Goal: Transaction & Acquisition: Purchase product/service

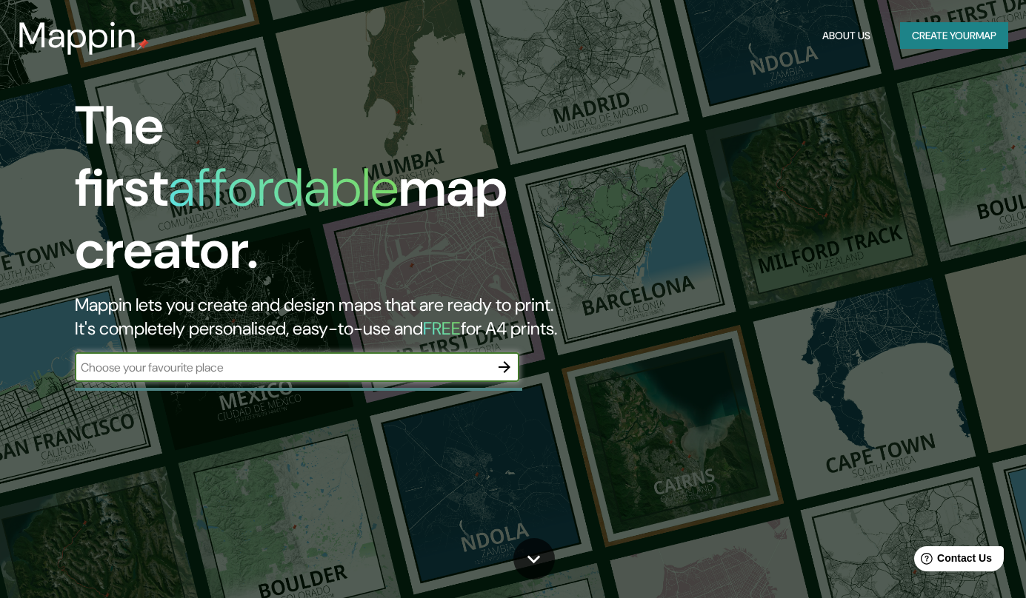
paste input "Antigua bodega vinival [GEOGRAPHIC_DATA], 46120 [GEOGRAPHIC_DATA], [GEOGRAPHIC_…"
type input "Antigua bodega vinival [GEOGRAPHIC_DATA], 46120 [GEOGRAPHIC_DATA], [GEOGRAPHIC_…"
click at [504, 361] on icon "button" at bounding box center [504, 367] width 12 height 12
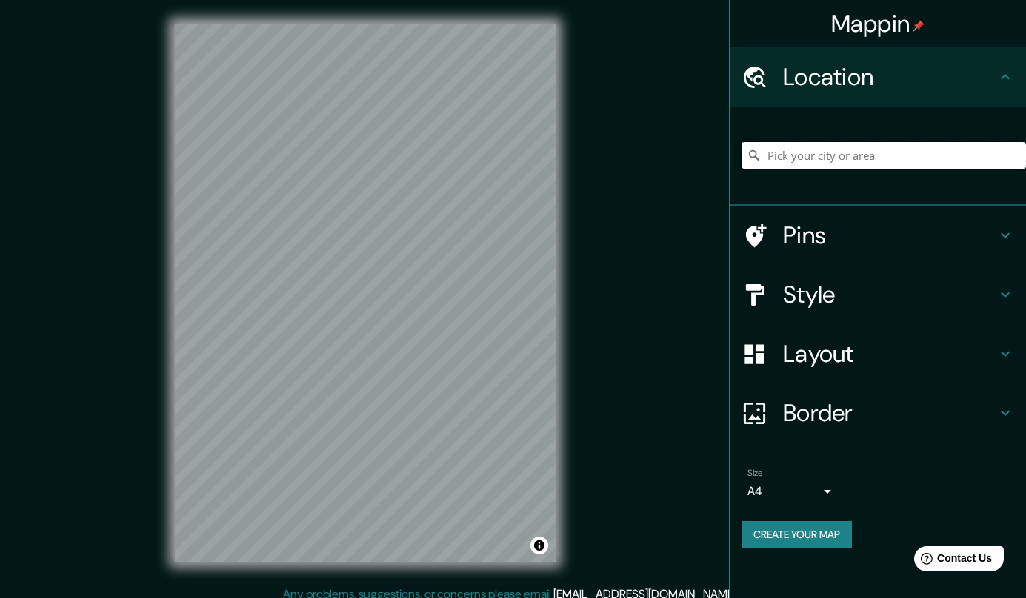
click at [804, 160] on input "Pick your city or area" at bounding box center [883, 155] width 284 height 27
paste input "Antigua bodega vinival [GEOGRAPHIC_DATA], 46120 [GEOGRAPHIC_DATA], [GEOGRAPHIC_…"
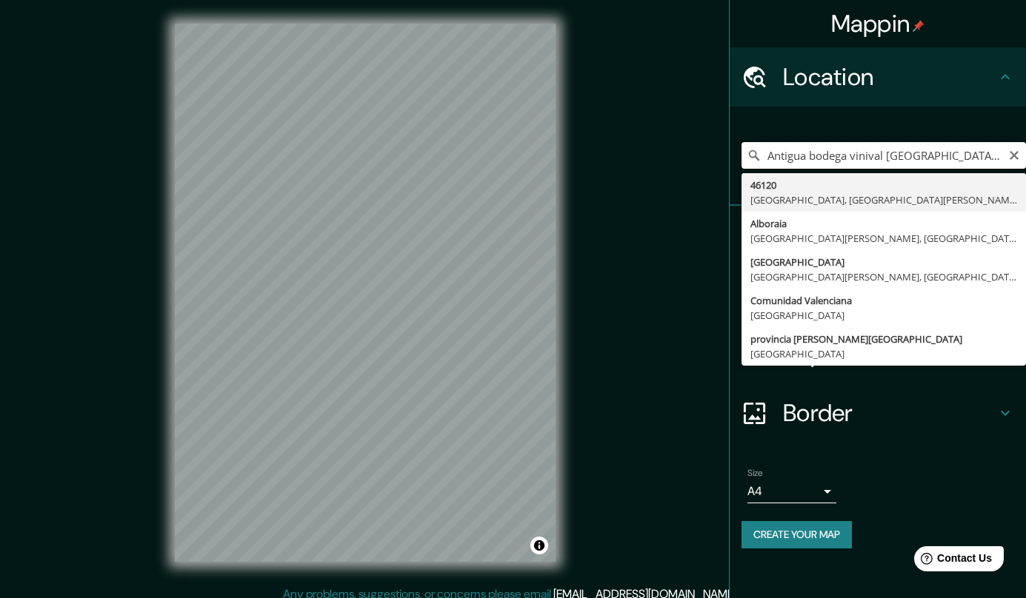
type input "46120, [GEOGRAPHIC_DATA], [GEOGRAPHIC_DATA][PERSON_NAME], [GEOGRAPHIC_DATA]"
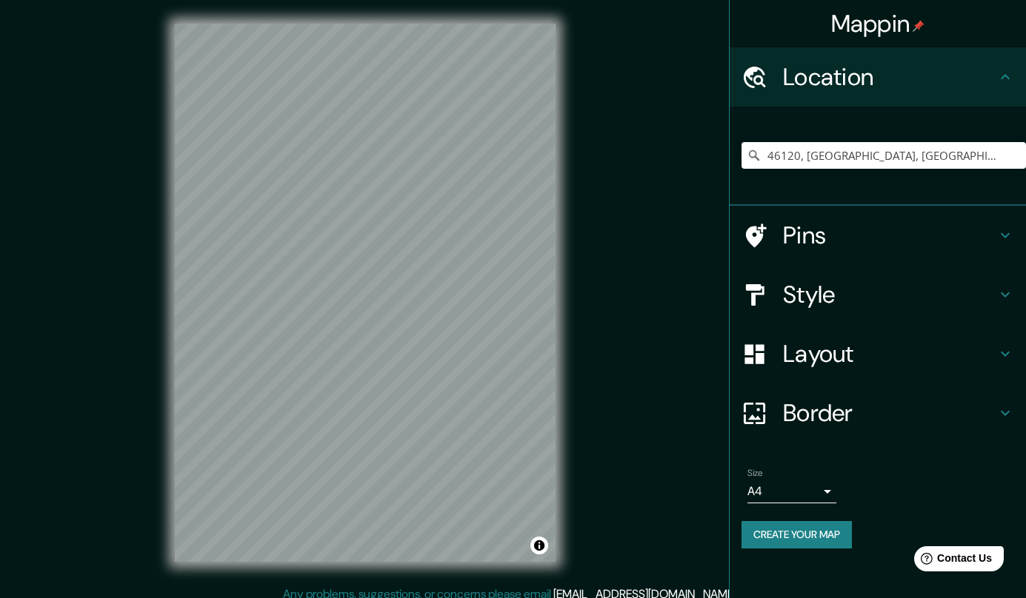
click at [859, 294] on h4 "Style" at bounding box center [889, 295] width 213 height 30
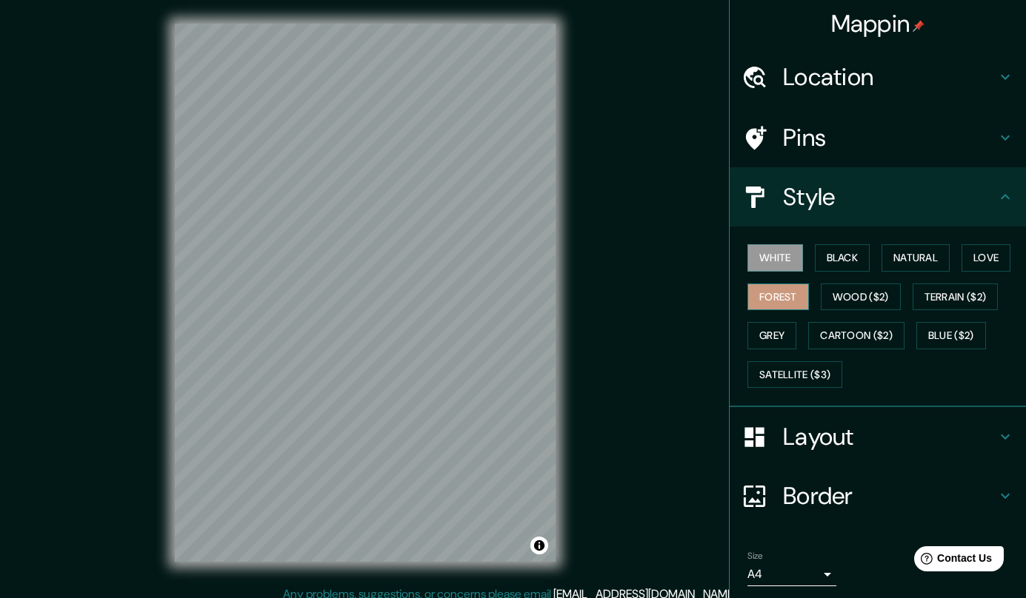
click at [781, 299] on button "Forest" at bounding box center [777, 297] width 61 height 27
click at [783, 329] on button "Grey" at bounding box center [771, 335] width 49 height 27
click at [793, 287] on button "Forest" at bounding box center [777, 297] width 61 height 27
click at [875, 328] on button "Cartoon ($2)" at bounding box center [856, 335] width 96 height 27
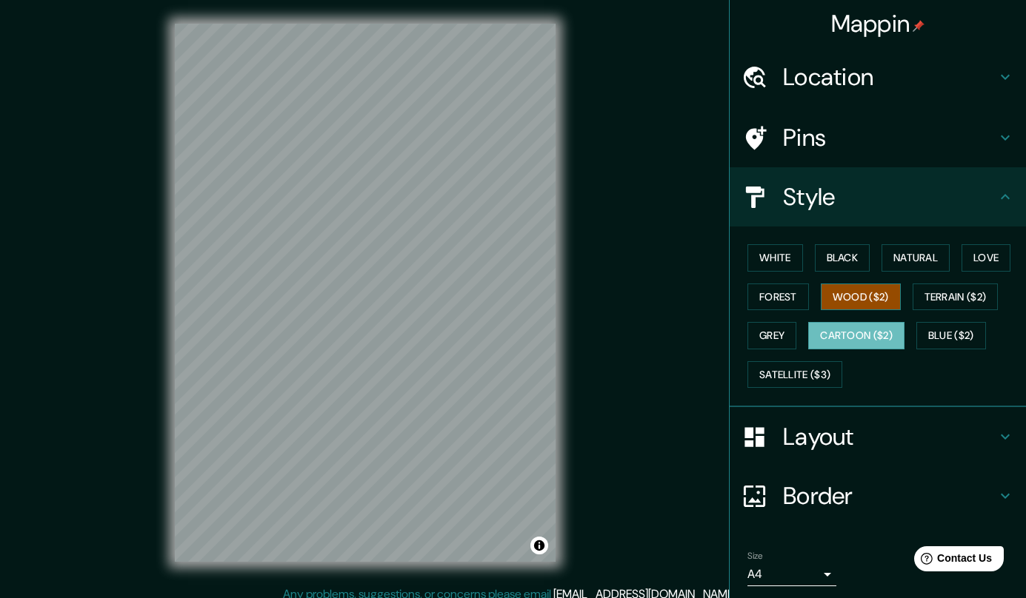
click at [894, 285] on button "Wood ($2)" at bounding box center [861, 297] width 80 height 27
click at [986, 289] on button "Terrain ($2)" at bounding box center [955, 297] width 86 height 27
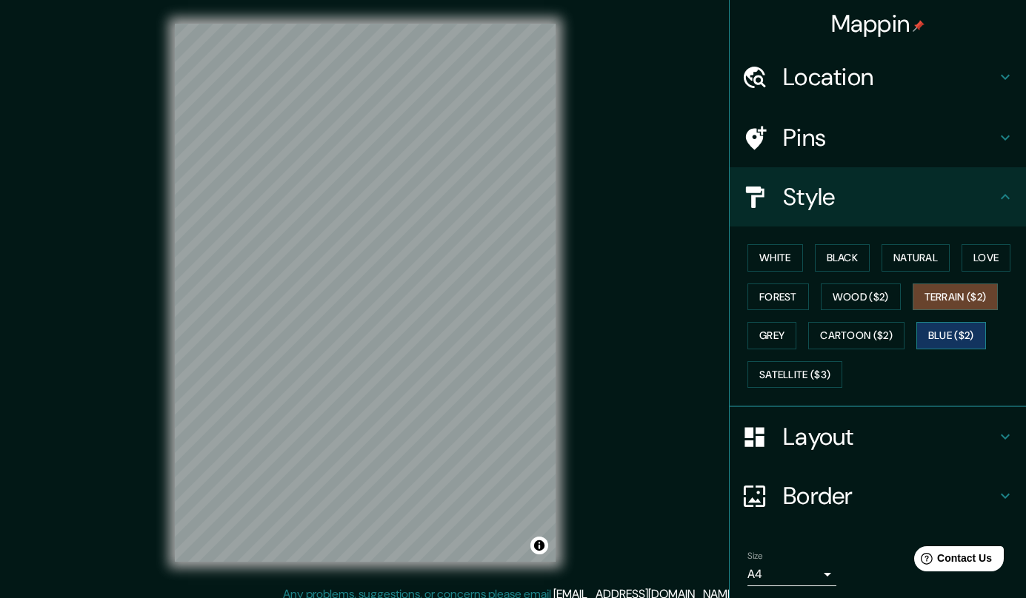
click at [957, 325] on button "Blue ($2)" at bounding box center [951, 335] width 70 height 27
click at [809, 368] on button "Satellite ($3)" at bounding box center [794, 374] width 95 height 27
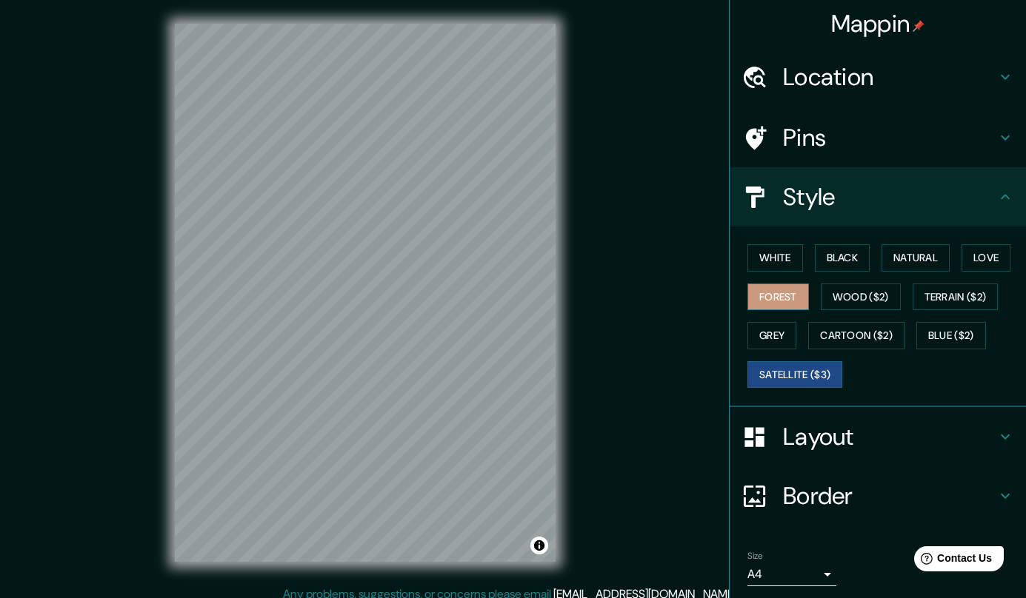
click at [783, 290] on button "Forest" at bounding box center [777, 297] width 61 height 27
click at [997, 247] on button "Love" at bounding box center [985, 257] width 49 height 27
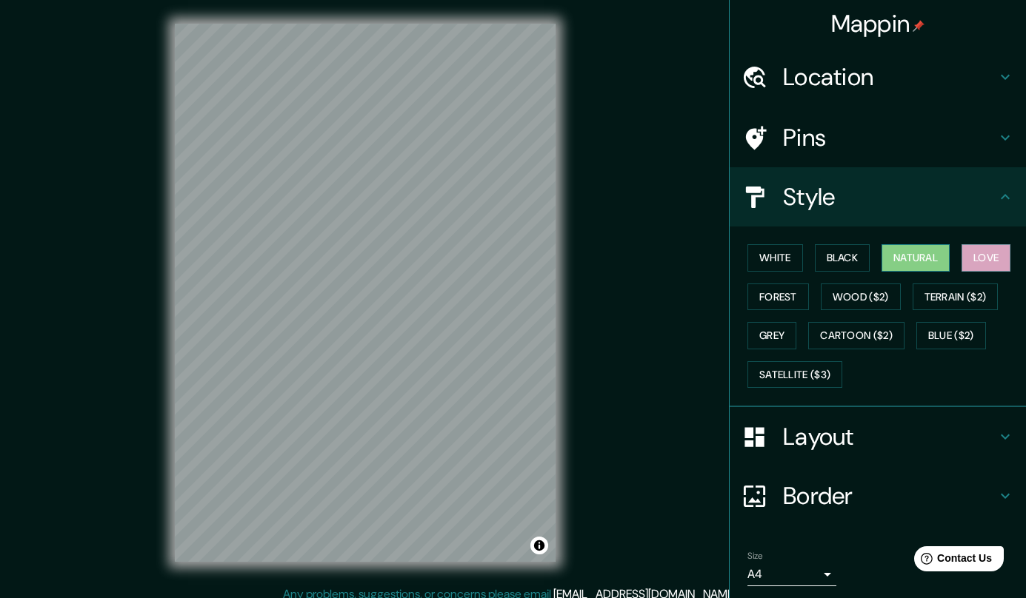
click at [923, 247] on button "Natural" at bounding box center [915, 257] width 68 height 27
click at [763, 252] on button "White" at bounding box center [775, 257] width 56 height 27
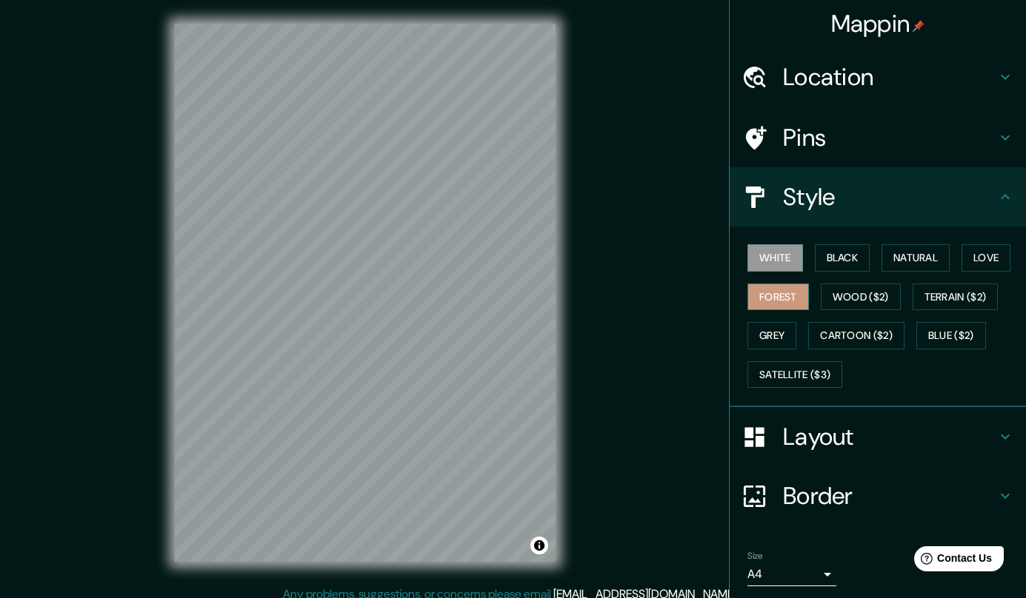
click at [800, 294] on button "Forest" at bounding box center [777, 297] width 61 height 27
click at [848, 254] on button "Black" at bounding box center [843, 257] width 56 height 27
click at [785, 298] on button "Forest" at bounding box center [777, 297] width 61 height 27
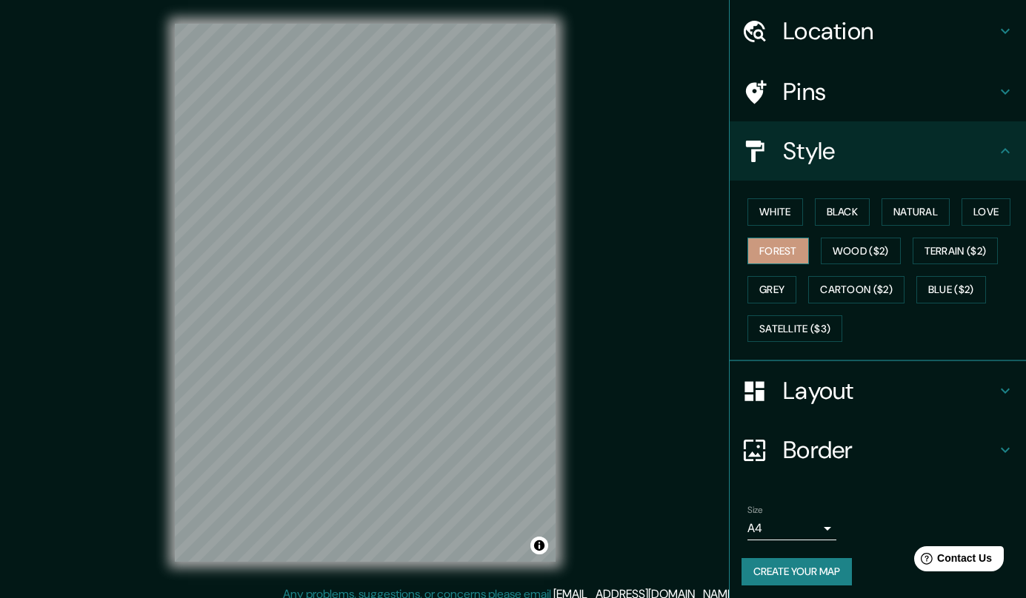
scroll to position [45, 0]
click at [833, 564] on button "Create your map" at bounding box center [796, 572] width 110 height 27
